Goal: Check status: Check status

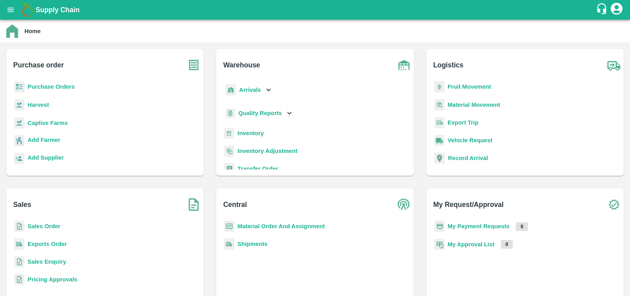
click at [55, 86] on b "Purchase Orders" at bounding box center [51, 86] width 47 height 6
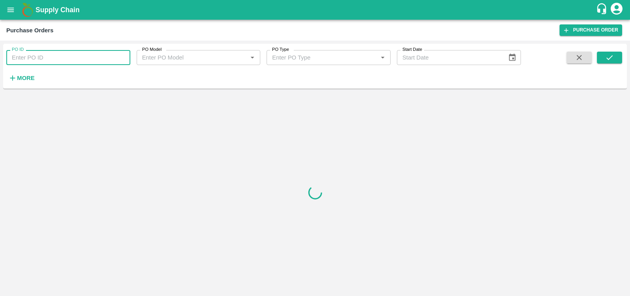
click at [50, 58] on input "PO ID" at bounding box center [68, 57] width 124 height 15
paste input "172214"
type input "172214"
click at [601, 58] on button "submit" at bounding box center [609, 58] width 25 height 12
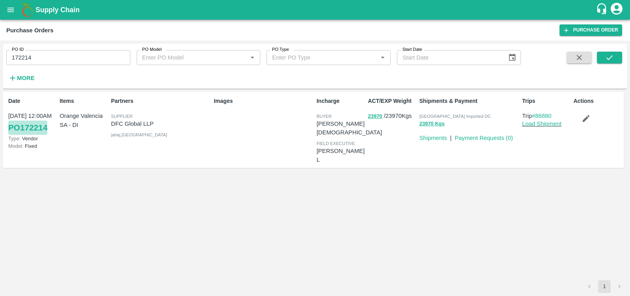
click at [27, 127] on link "PO 172214" at bounding box center [27, 128] width 39 height 14
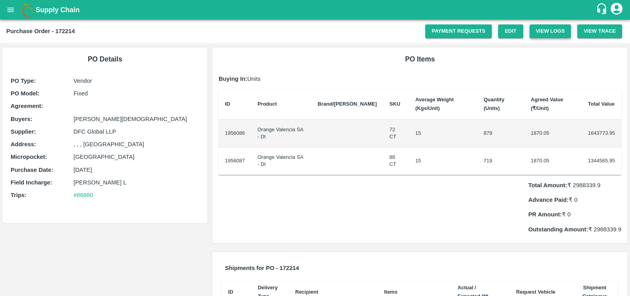
click at [544, 35] on button "View Logs" at bounding box center [551, 31] width 42 height 14
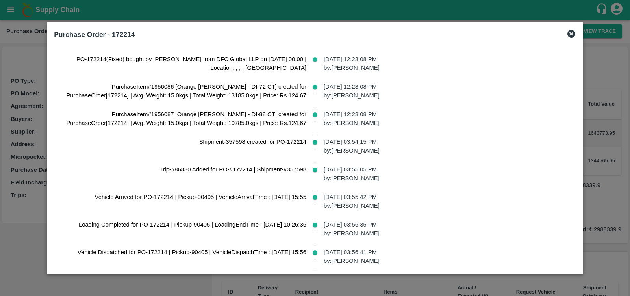
scroll to position [150, 0]
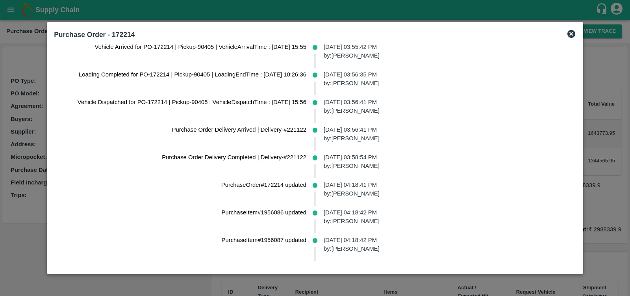
click at [570, 32] on icon at bounding box center [572, 34] width 8 height 8
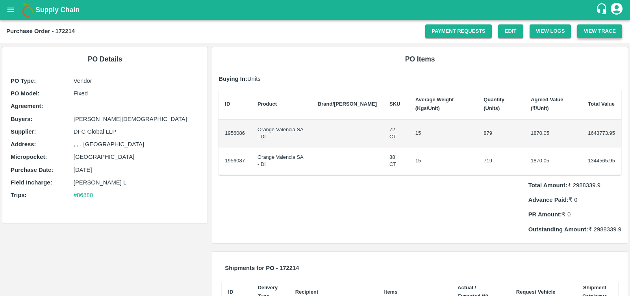
click at [598, 31] on button "View Trace" at bounding box center [599, 31] width 45 height 14
